Goal: Download file/media

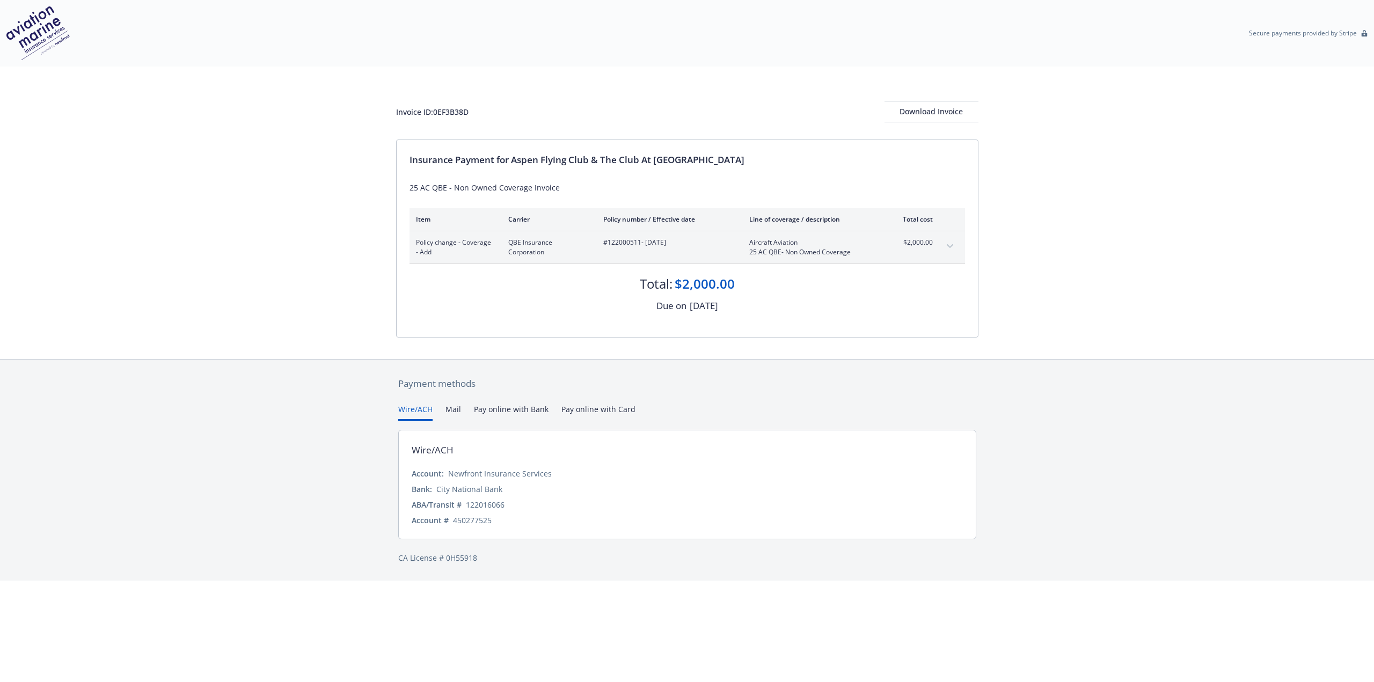
click at [395, 112] on div "Invoice ID: 0EF3B38D Download Invoice Insurance Payment for Aspen Flying Club &…" at bounding box center [687, 213] width 1374 height 293
drag, startPoint x: 396, startPoint y: 113, endPoint x: 489, endPoint y: 109, distance: 92.9
click at [489, 109] on div "Invoice ID: 0EF3B38D Download Invoice" at bounding box center [687, 111] width 582 height 21
copy div "Invoice ID: 0EF3B38D"
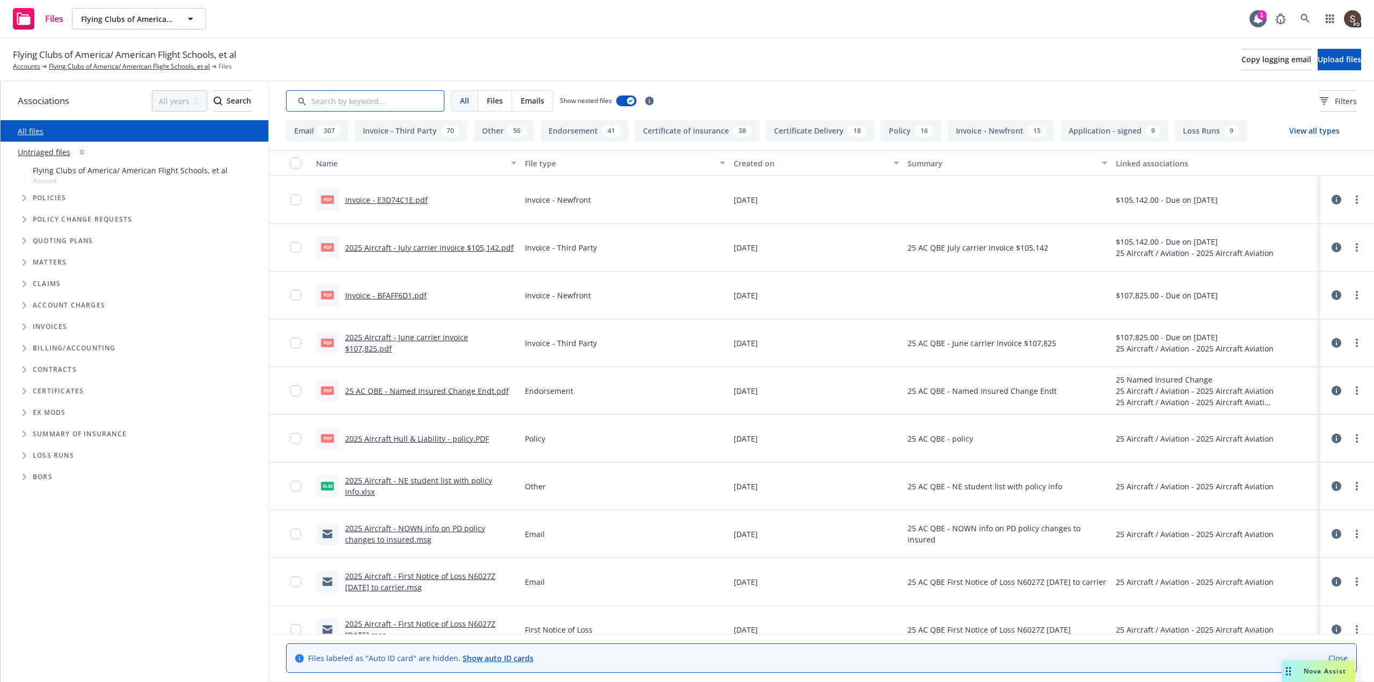
click at [362, 97] on input "Search by keyword..." at bounding box center [365, 100] width 158 height 21
paste input "N660PS"
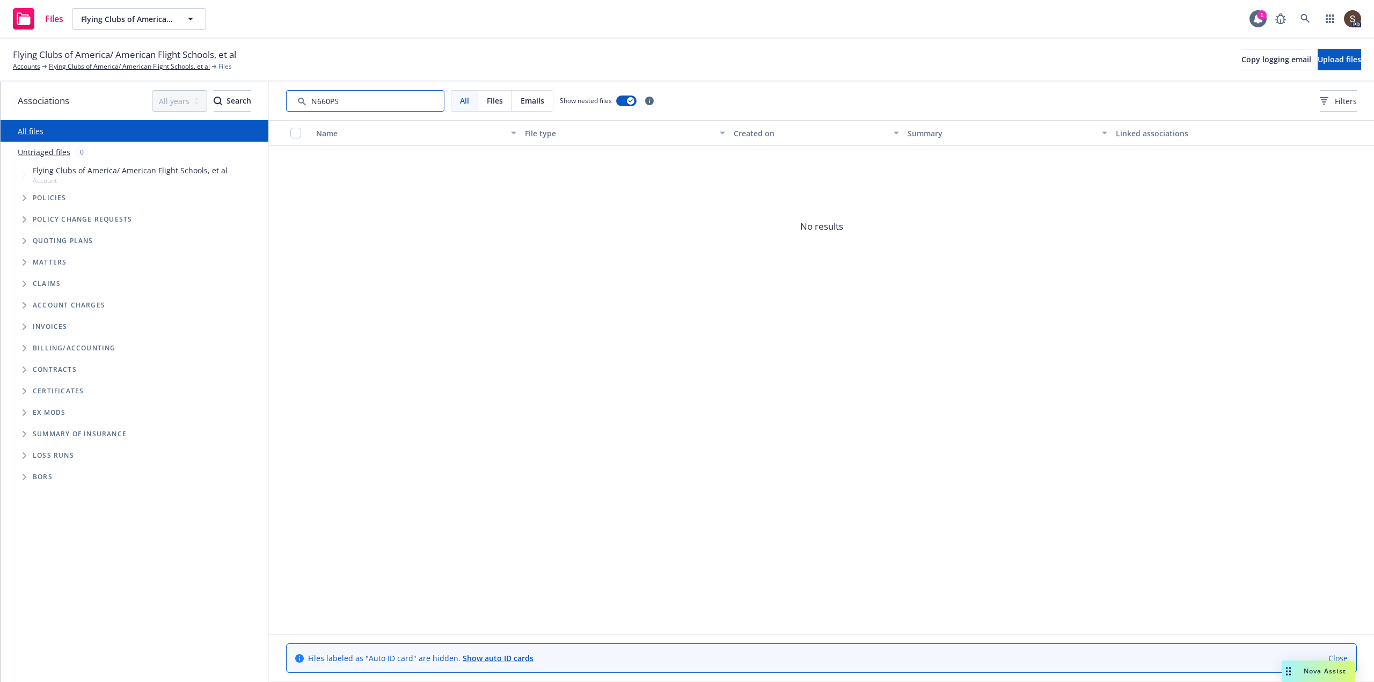
drag, startPoint x: 339, startPoint y: 100, endPoint x: 90, endPoint y: 121, distance: 249.9
click at [90, 121] on div "Associations All years 2027 2026 2025 2024 2023 2022 2021 2020 2019 2018 2017 2…" at bounding box center [688, 382] width 1374 height 601
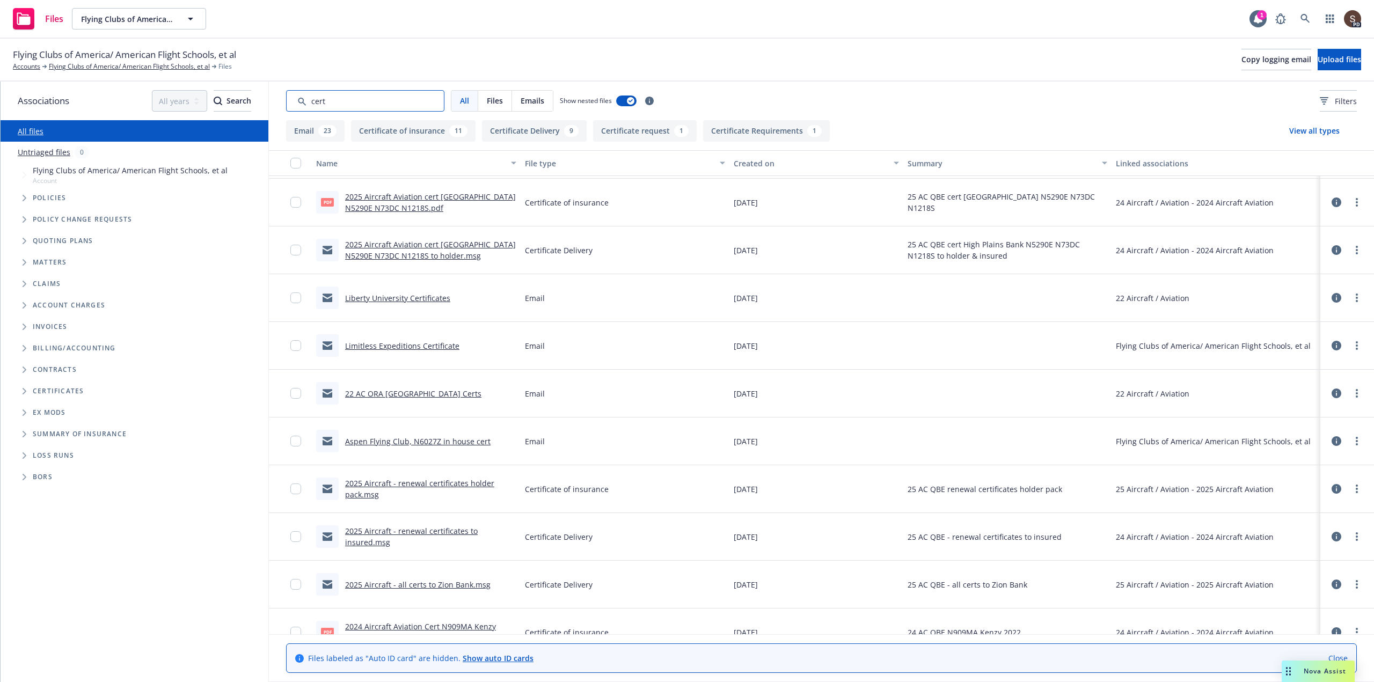
scroll to position [107, 0]
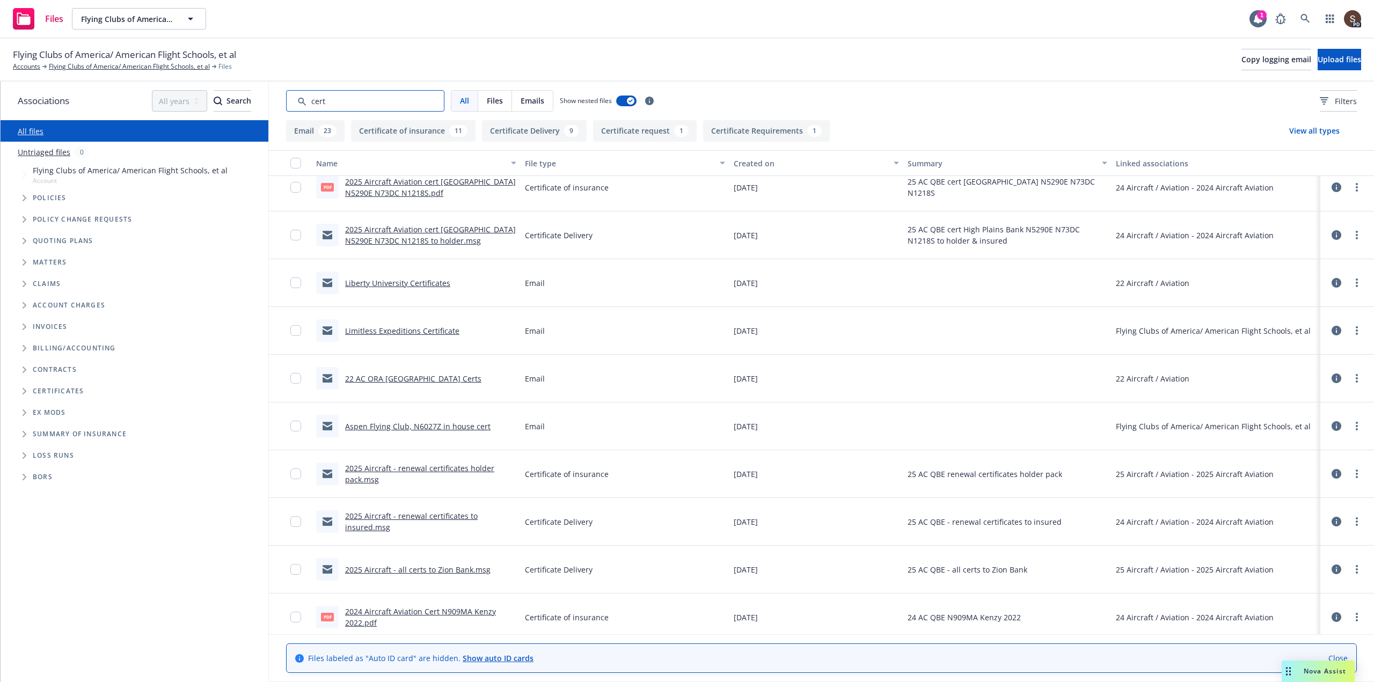
type input "cert"
click at [435, 469] on link "2025 Aircraft - renewal certificates holder pack.msg" at bounding box center [419, 473] width 149 height 21
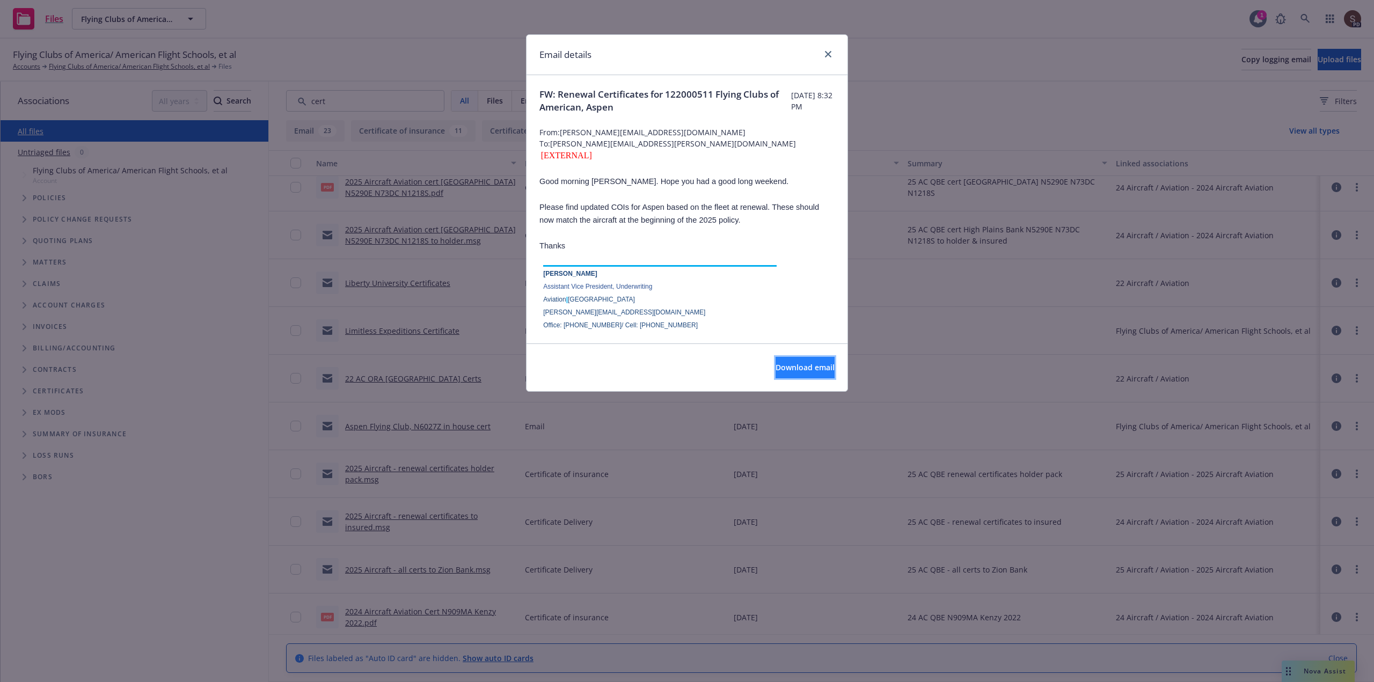
click at [776, 371] on span "Download email" at bounding box center [805, 367] width 59 height 10
click at [825, 57] on icon "close" at bounding box center [828, 54] width 6 height 6
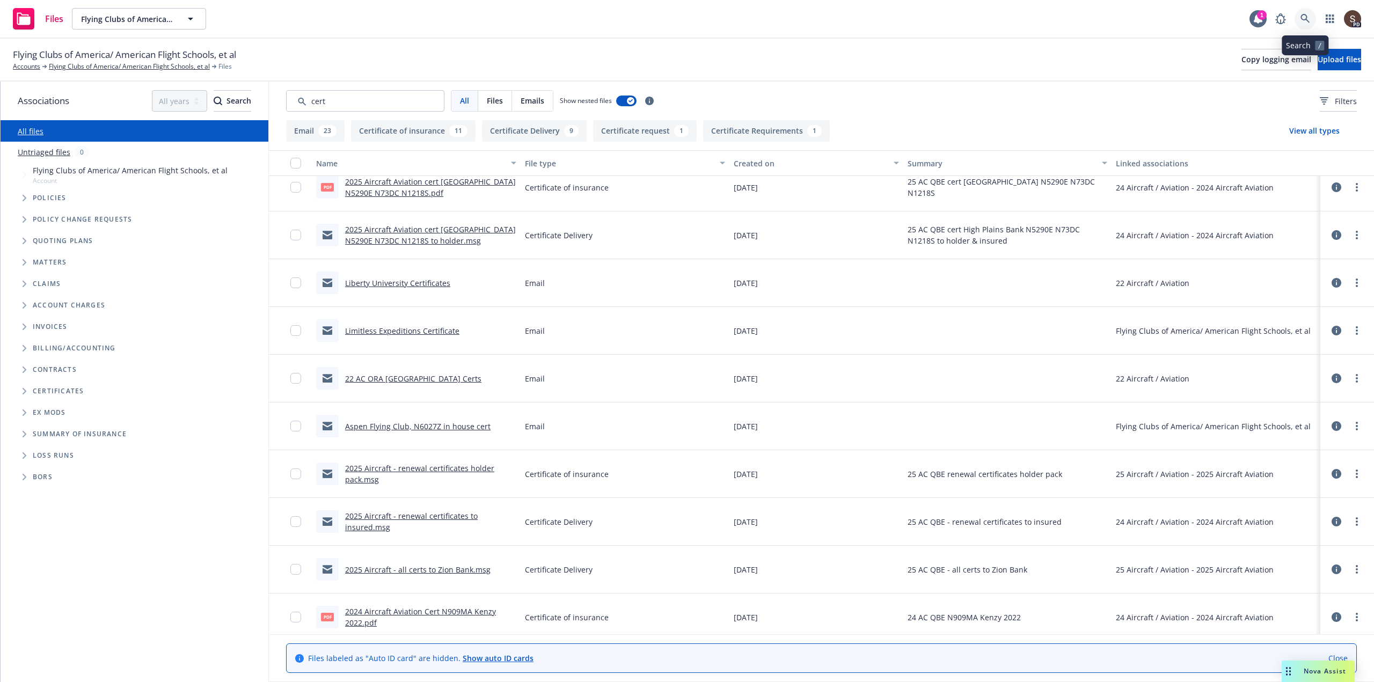
click at [1304, 18] on icon at bounding box center [1306, 19] width 10 height 10
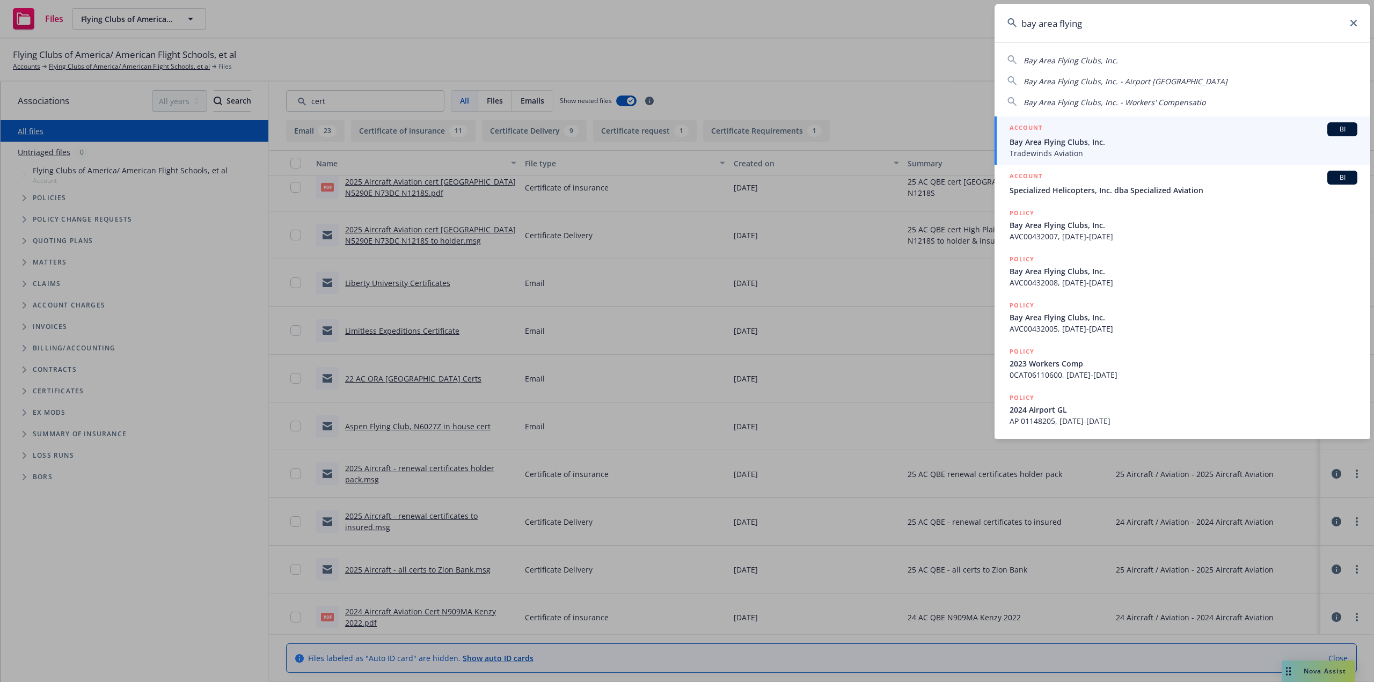
type input "bay area flying"
click at [1061, 138] on span "Bay Area Flying Clubs, Inc." at bounding box center [1184, 141] width 348 height 11
